Goal: Task Accomplishment & Management: Complete application form

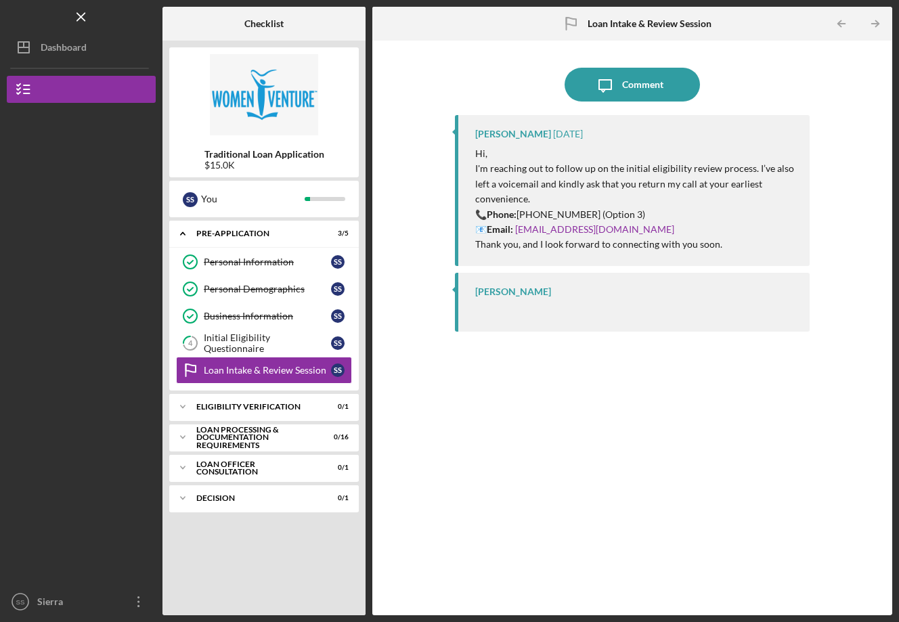
click at [251, 371] on div "Loan Intake & Review Session" at bounding box center [267, 370] width 127 height 11
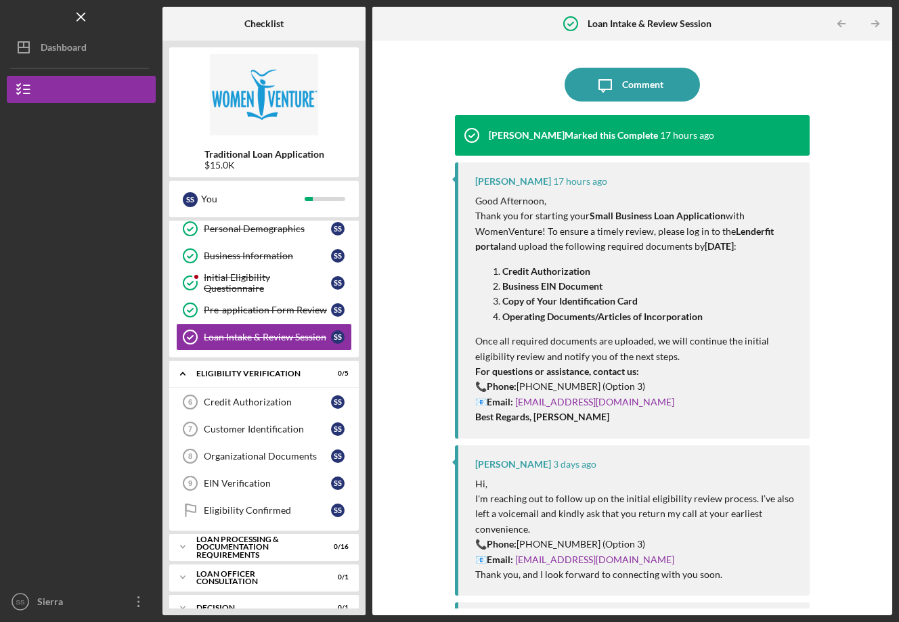
scroll to position [81, 0]
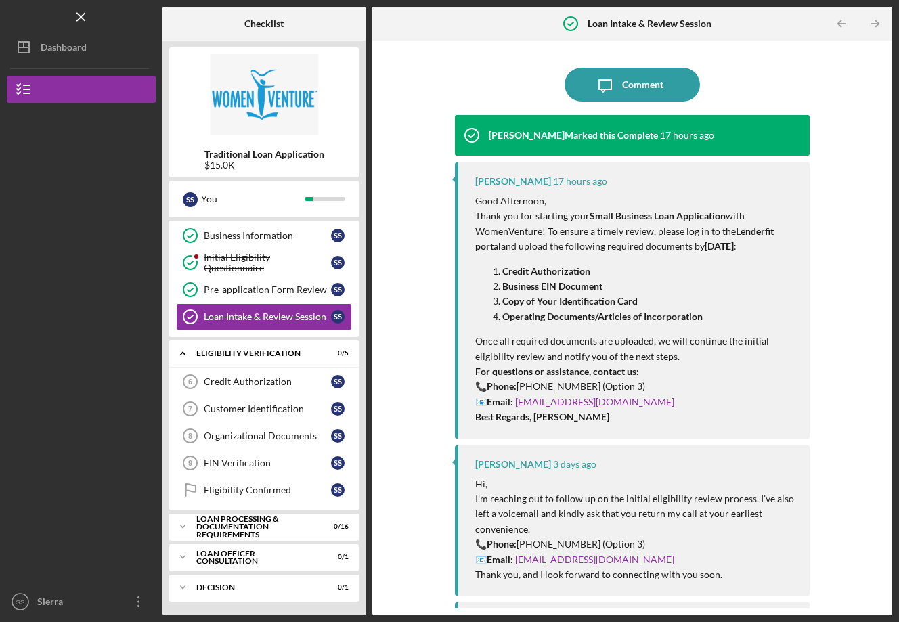
click at [265, 383] on div "Credit Authorization" at bounding box center [267, 382] width 127 height 11
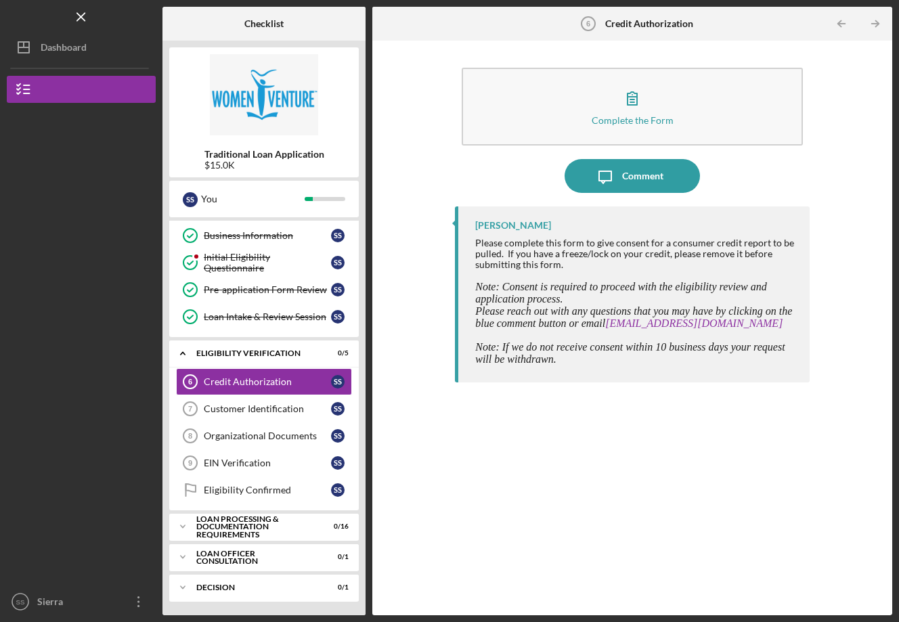
click at [629, 102] on icon "button" at bounding box center [632, 98] width 9 height 13
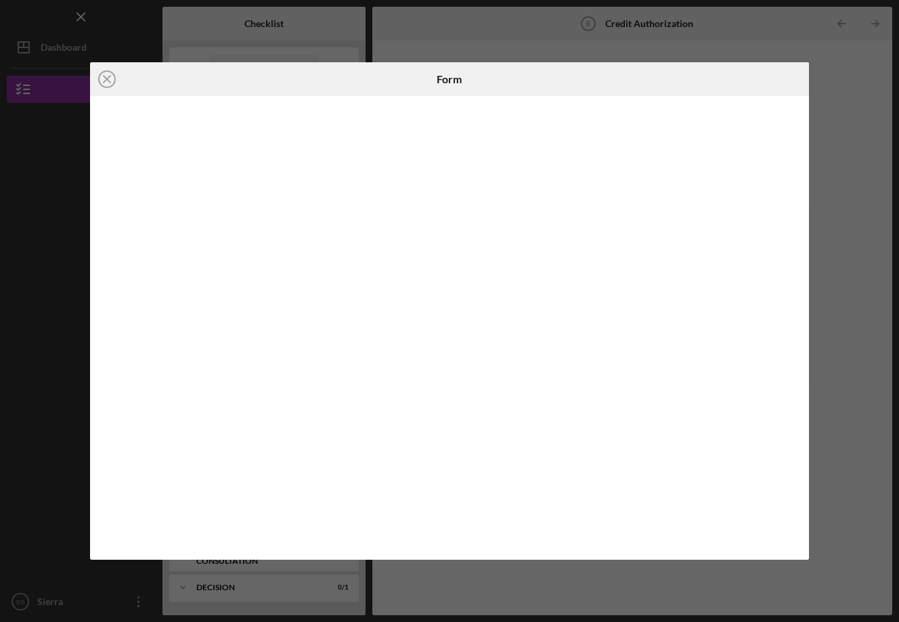
click at [102, 81] on icon "Icon/Close" at bounding box center [107, 79] width 34 height 34
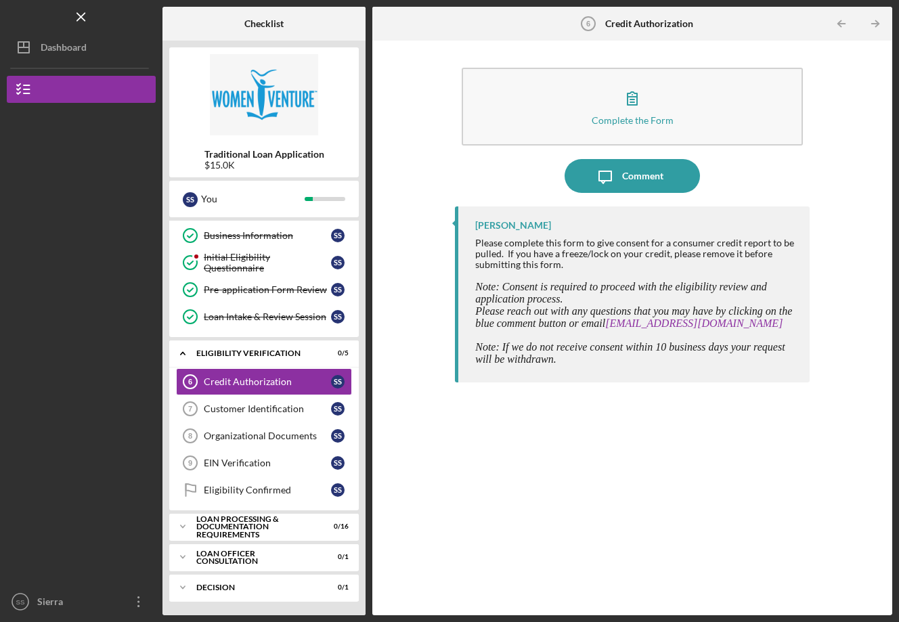
click at [652, 101] on button "Complete the Form Form" at bounding box center [632, 107] width 341 height 78
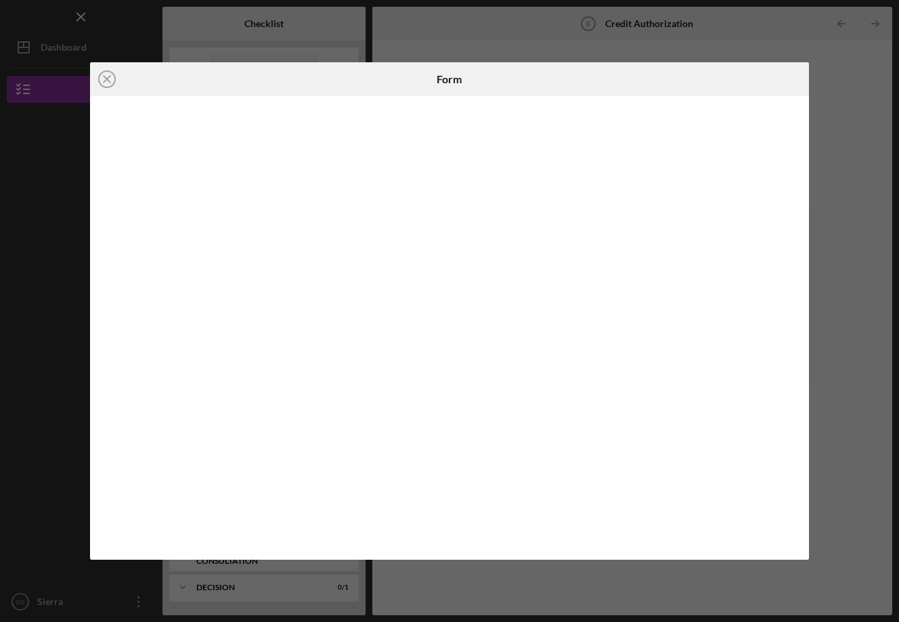
click at [839, 94] on div "Icon/Close Form" at bounding box center [449, 311] width 899 height 622
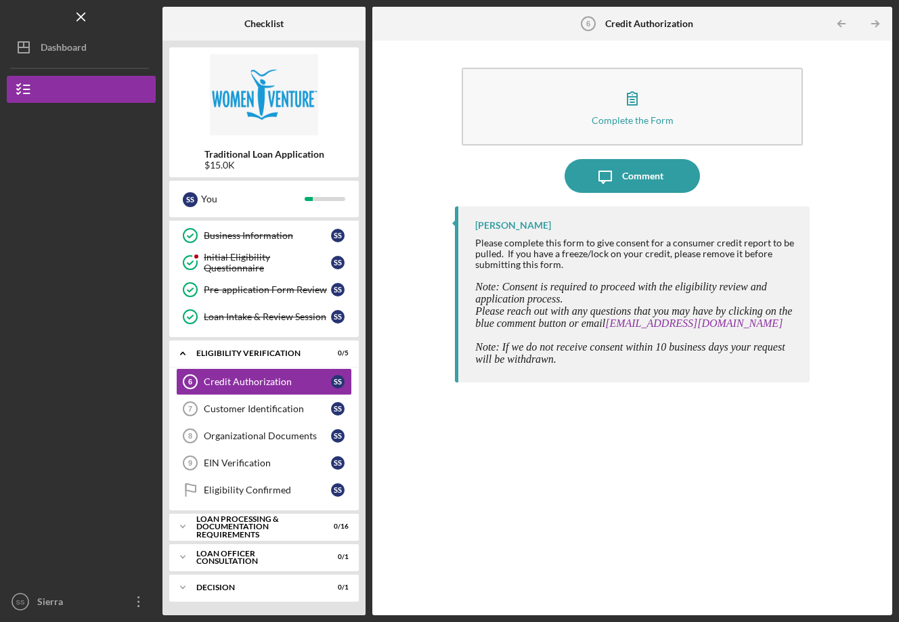
click at [232, 408] on div "Customer Identification" at bounding box center [267, 409] width 127 height 11
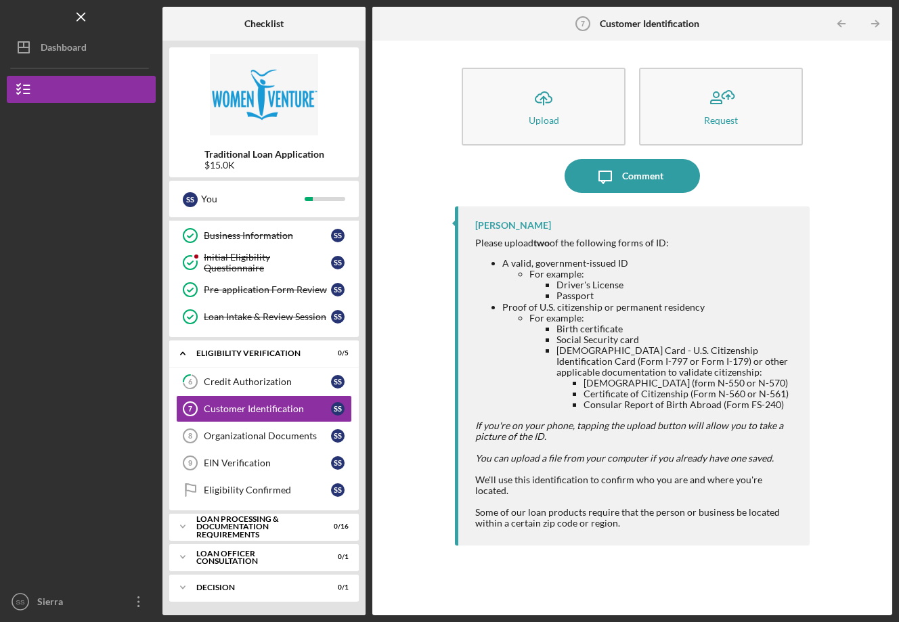
click at [252, 433] on div "Organizational Documents" at bounding box center [267, 436] width 127 height 11
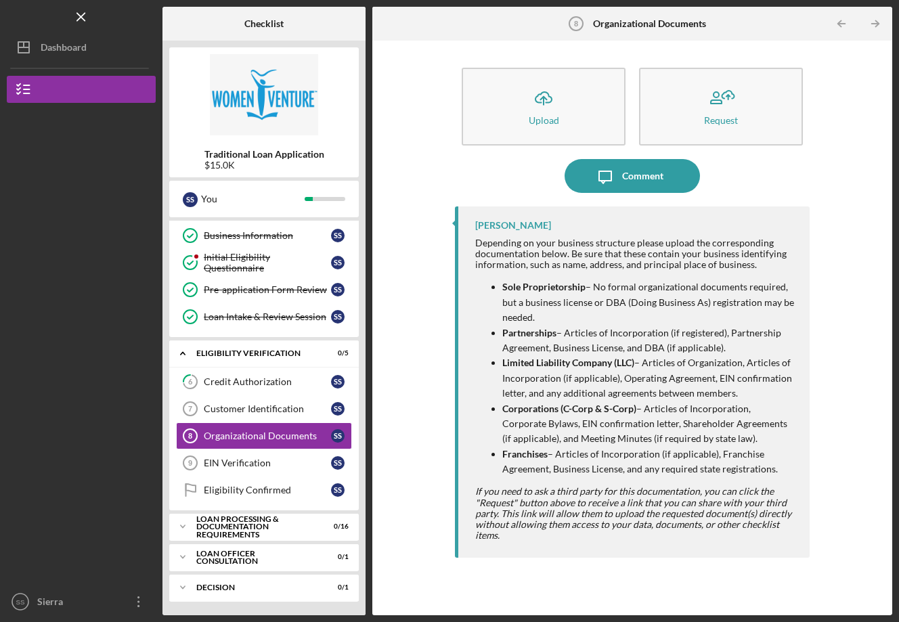
click at [240, 385] on div "Credit Authorization" at bounding box center [267, 382] width 127 height 11
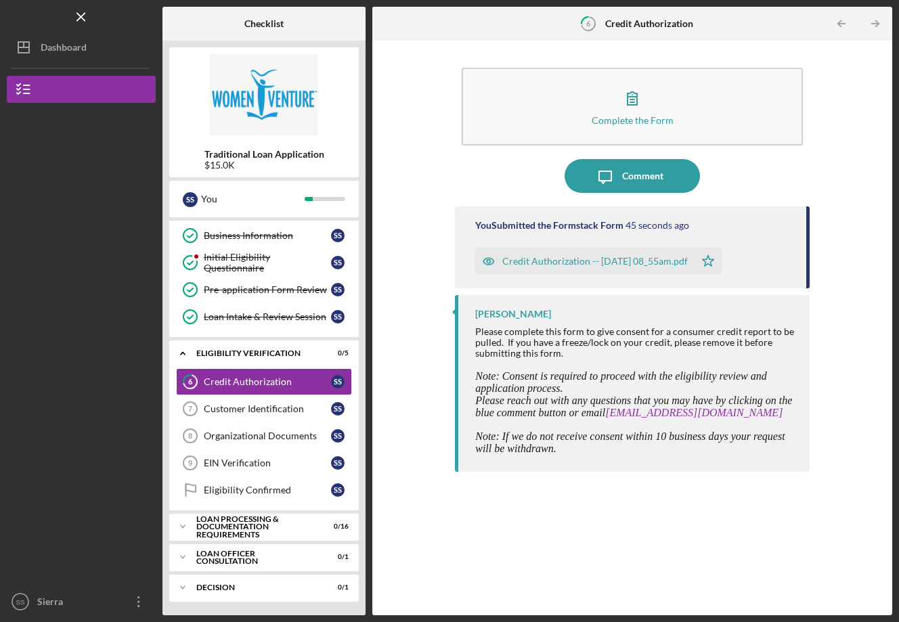
click at [238, 409] on div "Customer Identification" at bounding box center [267, 409] width 127 height 11
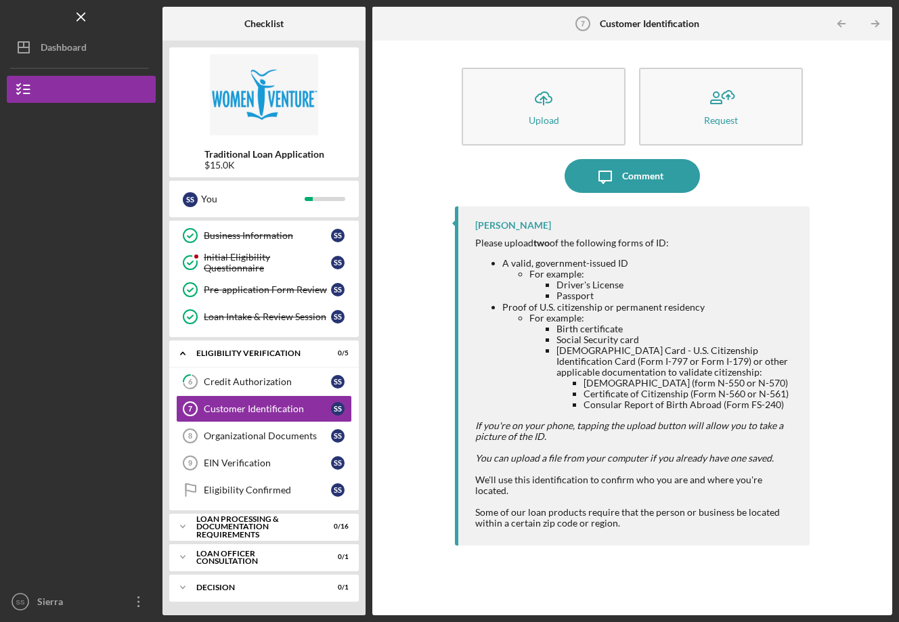
drag, startPoint x: 230, startPoint y: 463, endPoint x: 455, endPoint y: 467, distance: 224.9
click at [230, 463] on div "EIN Verification" at bounding box center [267, 463] width 127 height 11
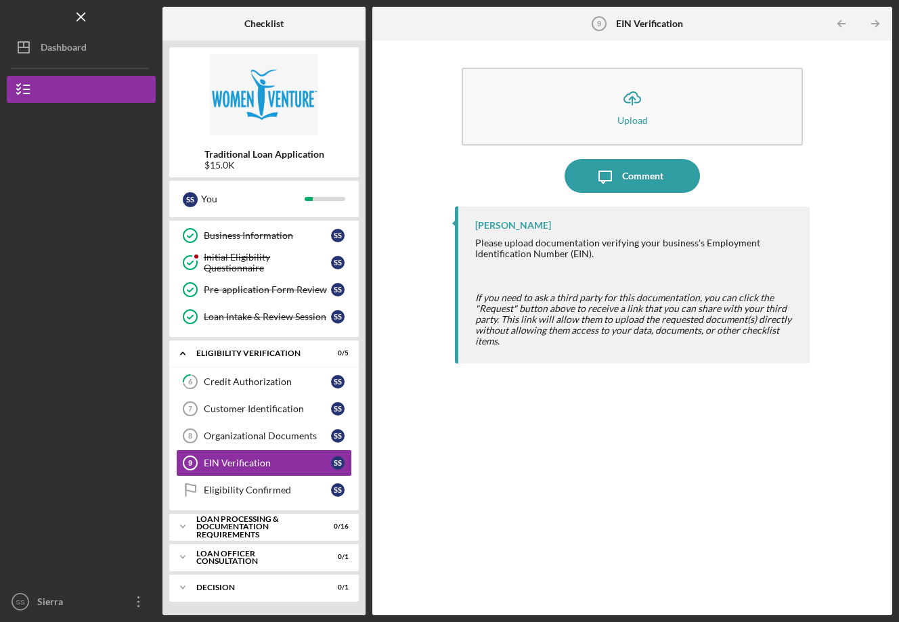
click at [628, 109] on icon "Icon/Upload" at bounding box center [633, 98] width 34 height 34
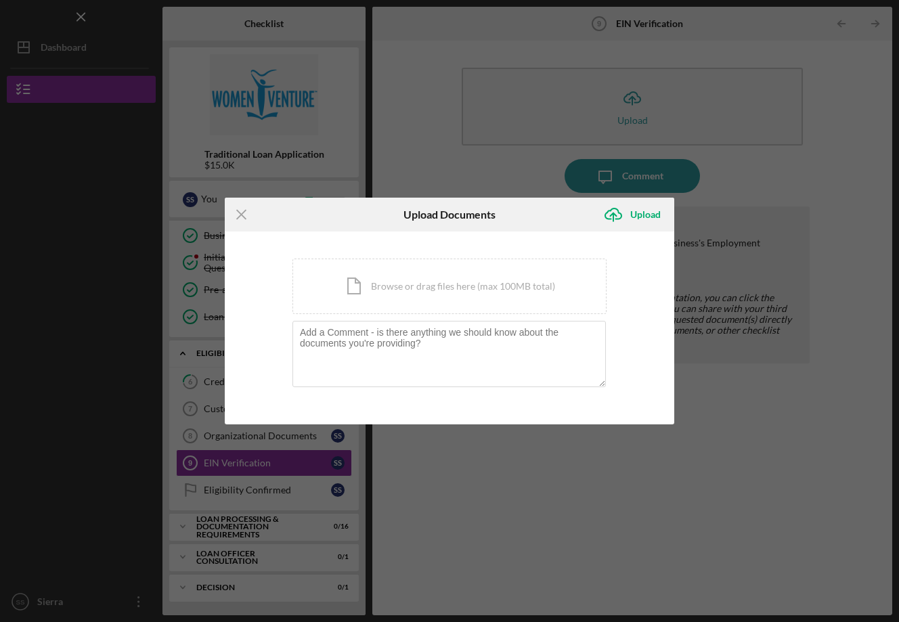
click at [237, 214] on icon "Icon/Menu Close" at bounding box center [242, 215] width 34 height 34
